Goal: Download file/media

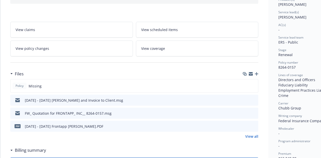
scroll to position [69, 0]
click at [247, 126] on icon "download file" at bounding box center [245, 125] width 3 height 3
